Goal: Transaction & Acquisition: Download file/media

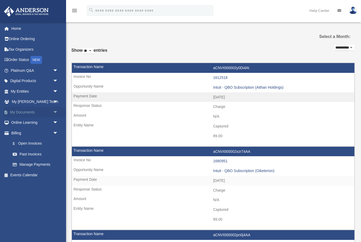
click at [56, 114] on span "arrow_drop_down" at bounding box center [58, 112] width 11 height 11
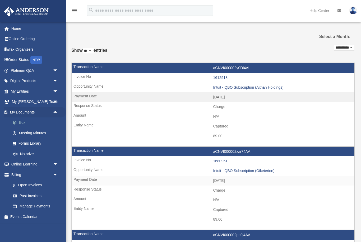
click at [21, 124] on link "Box" at bounding box center [36, 123] width 59 height 11
click at [22, 124] on link "Box" at bounding box center [36, 123] width 59 height 11
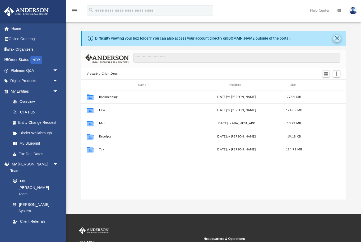
scroll to position [0, 0]
click at [236, 85] on div "Modified" at bounding box center [236, 85] width 90 height 5
click at [235, 87] on div "Modified" at bounding box center [236, 85] width 90 height 5
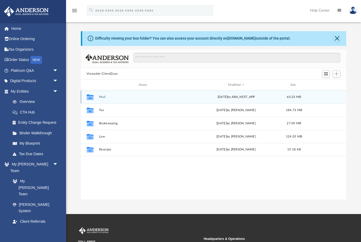
click at [233, 99] on div "[DATE] by ABA_NEST_APP" at bounding box center [236, 97] width 90 height 5
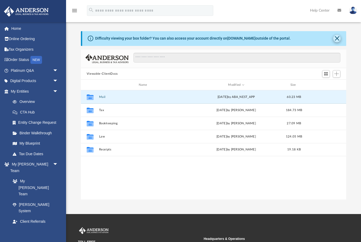
click at [336, 39] on button "Close" at bounding box center [336, 38] width 7 height 7
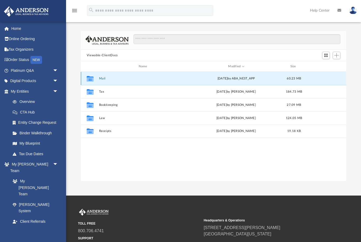
click at [97, 80] on div "Collaborated Folder" at bounding box center [89, 78] width 13 height 8
click at [104, 80] on button "Mail" at bounding box center [144, 78] width 90 height 3
click at [105, 80] on button "Mail" at bounding box center [144, 78] width 90 height 3
click at [106, 81] on div "Collaborated Folder Mail [DATE] by ABA_NEST_APP 60.23 MB" at bounding box center [213, 78] width 265 height 13
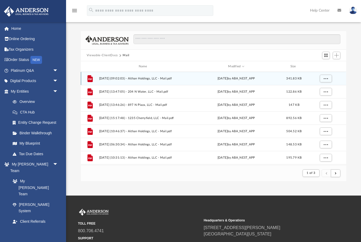
scroll to position [104, 265]
click at [240, 67] on div "Modified" at bounding box center [236, 66] width 90 height 5
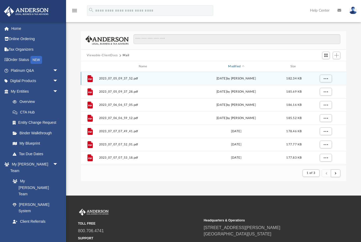
click at [238, 68] on div "Modified" at bounding box center [236, 66] width 90 height 5
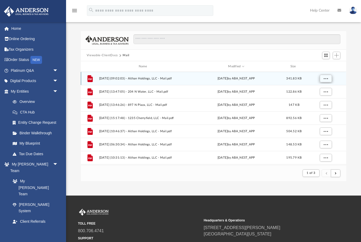
click at [326, 78] on span "More options" at bounding box center [325, 78] width 4 height 3
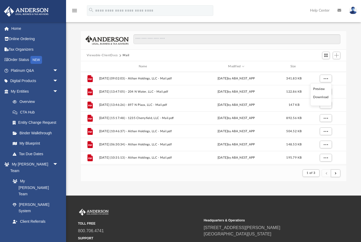
click at [316, 91] on li "Preview" at bounding box center [320, 89] width 15 height 6
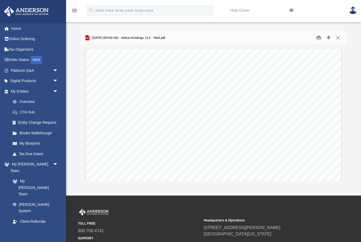
scroll to position [0, 0]
click at [329, 39] on button "Download" at bounding box center [329, 38] width 10 height 8
